Goal: Transaction & Acquisition: Obtain resource

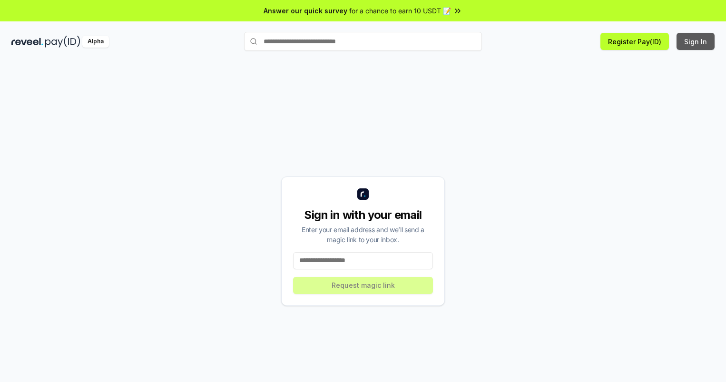
click at [696, 41] on button "Sign In" at bounding box center [695, 41] width 38 height 17
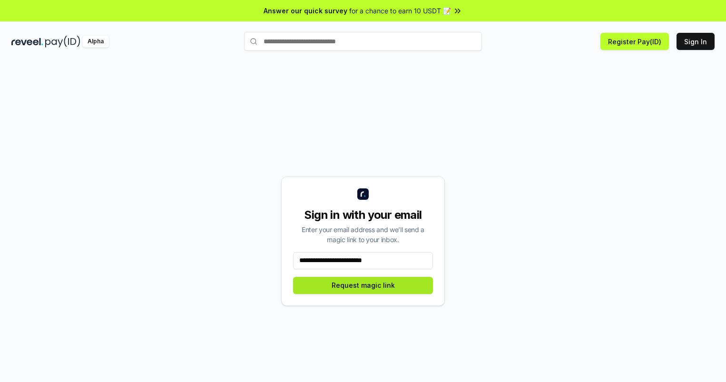
type input "**********"
click at [363, 285] on button "Request magic link" at bounding box center [363, 285] width 140 height 17
